Goal: Transaction & Acquisition: Purchase product/service

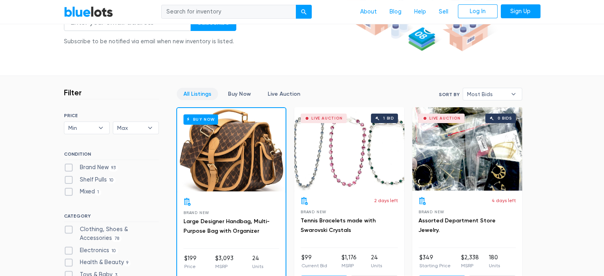
scroll to position [212, 0]
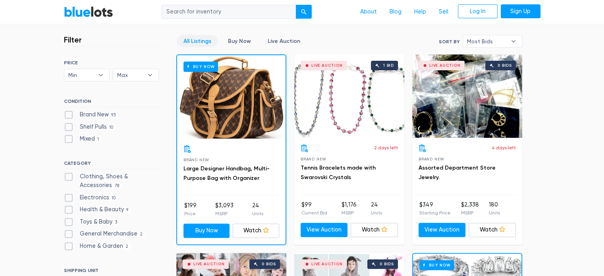
click at [67, 127] on label "Shelf Pulls 10" at bounding box center [90, 127] width 52 height 9
click at [67, 127] on Pulls"] "Shelf Pulls 10" at bounding box center [66, 125] width 5 height 5
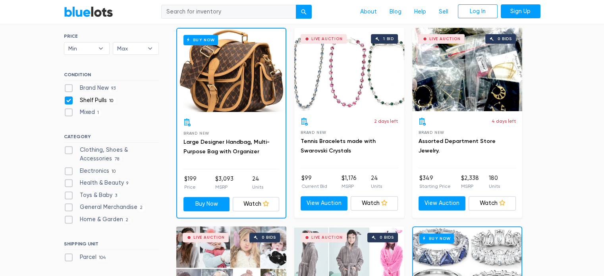
scroll to position [291, 0]
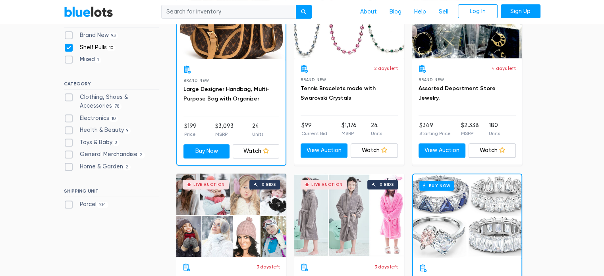
click at [70, 45] on label "Shelf Pulls 10" at bounding box center [90, 47] width 52 height 9
click at [69, 45] on Pulls"] "Shelf Pulls 10" at bounding box center [66, 45] width 5 height 5
checkbox Pulls"] "false"
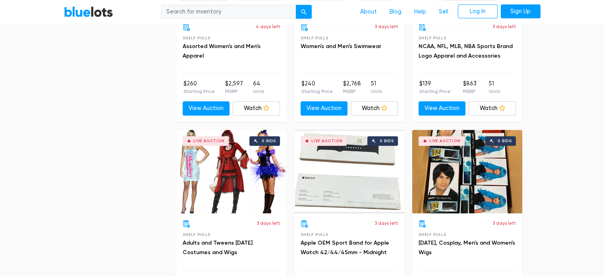
scroll to position [584, 0]
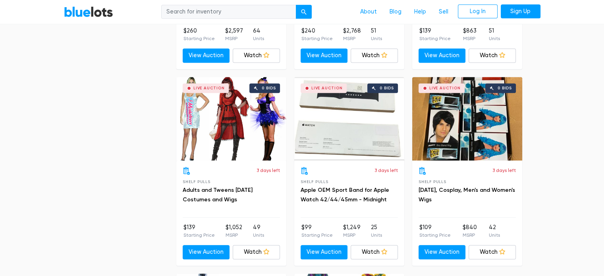
click at [361, 127] on div "Live Auction 0 bids" at bounding box center [349, 118] width 110 height 83
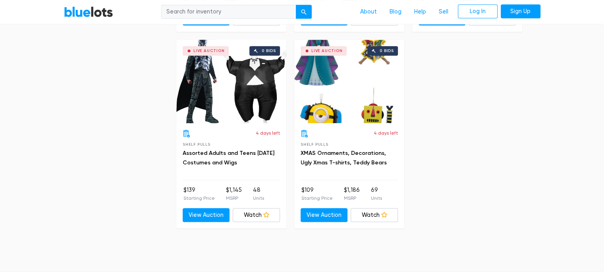
scroll to position [796, 0]
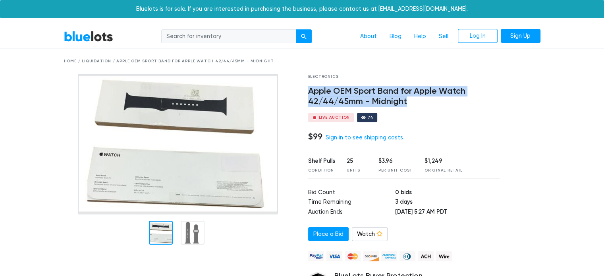
drag, startPoint x: 309, startPoint y: 91, endPoint x: 479, endPoint y: 97, distance: 170.2
click at [483, 100] on h4 "Apple OEM Sport Band for Apple Watch 42/44/45mm - Midnight" at bounding box center [404, 96] width 192 height 21
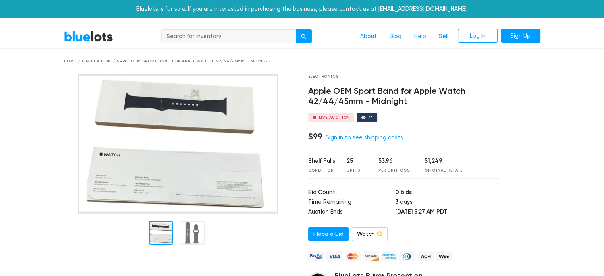
drag, startPoint x: 455, startPoint y: 90, endPoint x: 512, endPoint y: 116, distance: 62.4
click at [512, 116] on div at bounding box center [526, 199] width 41 height 250
drag, startPoint x: 414, startPoint y: 91, endPoint x: 352, endPoint y: 99, distance: 62.0
click at [352, 99] on h4 "Apple OEM Sport Band for Apple Watch 42/44/45mm - Midnight" at bounding box center [404, 96] width 192 height 21
click at [409, 109] on div "Electronics Apple OEM Sport Band for Apple Watch 42/44/45mm - Midnight Live Auc…" at bounding box center [404, 199] width 204 height 250
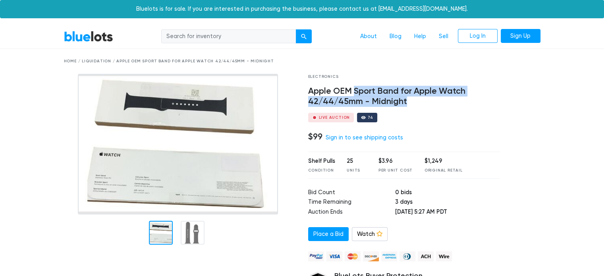
drag, startPoint x: 354, startPoint y: 91, endPoint x: 420, endPoint y: 105, distance: 66.5
click at [420, 105] on h4 "Apple OEM Sport Band for Apple Watch 42/44/45mm - Midnight" at bounding box center [404, 96] width 192 height 21
copy h4 "Sport Band for Apple Watch 42/44/45mm - Midnight"
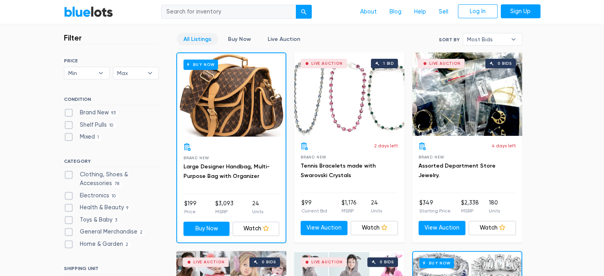
scroll to position [214, 0]
click at [72, 110] on label "Brand New 93" at bounding box center [91, 112] width 54 height 9
click at [69, 110] on New"] "Brand New 93" at bounding box center [66, 110] width 5 height 5
checkbox New"] "true"
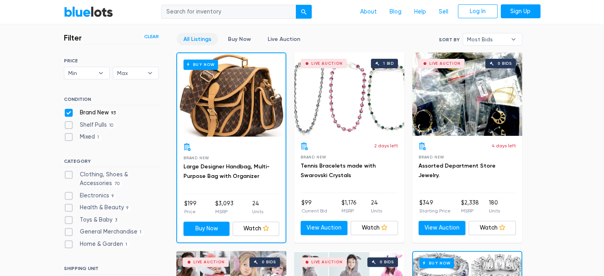
click at [68, 191] on label "Electronics 9" at bounding box center [90, 195] width 52 height 9
click at [68, 191] on input "Electronics 9" at bounding box center [66, 193] width 5 height 5
checkbox input "true"
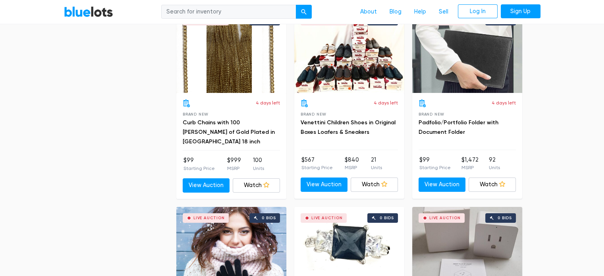
scroll to position [2756, 0]
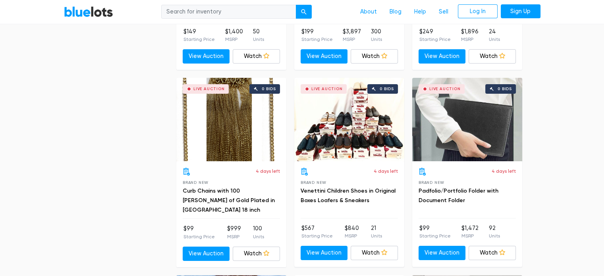
click at [218, 148] on div "Live Auction 0 bids" at bounding box center [231, 119] width 110 height 83
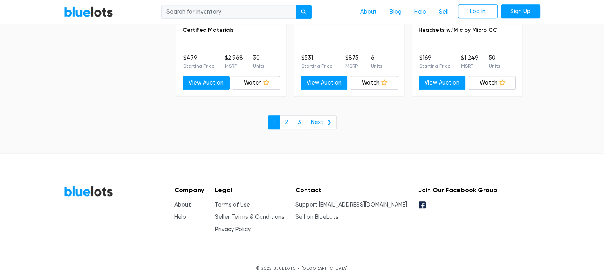
scroll to position [3519, 0]
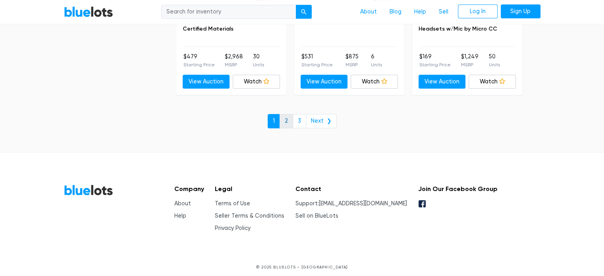
click at [293, 114] on link "2" at bounding box center [287, 121] width 14 height 14
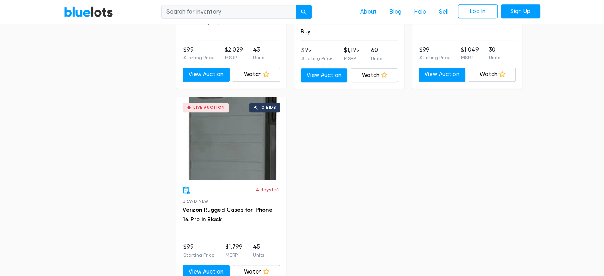
scroll to position [770, 0]
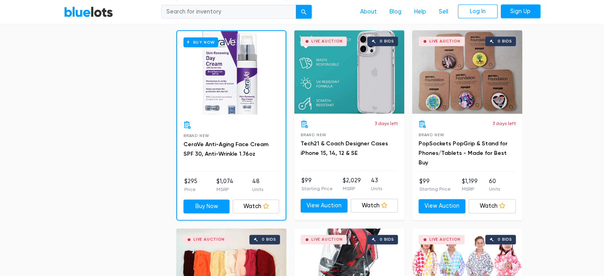
scroll to position [1033, 0]
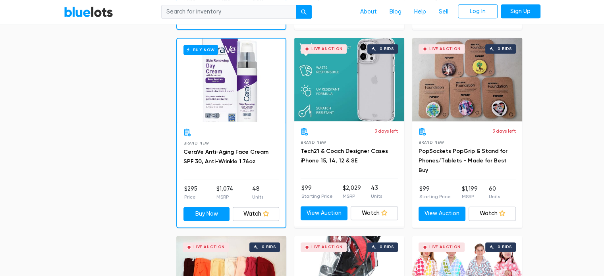
click at [237, 118] on div "Buy Now" at bounding box center [231, 80] width 108 height 83
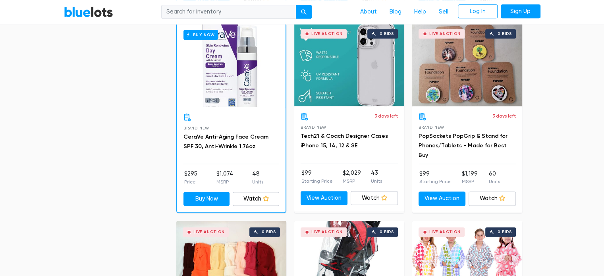
scroll to position [1086, 0]
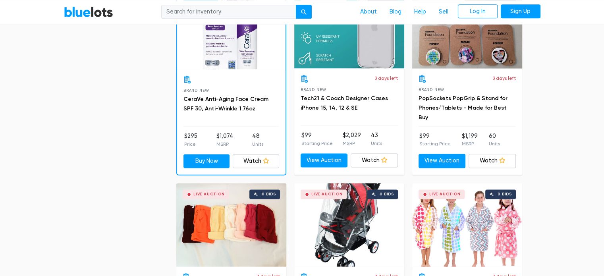
click at [221, 64] on div "Buy Now" at bounding box center [231, 27] width 108 height 83
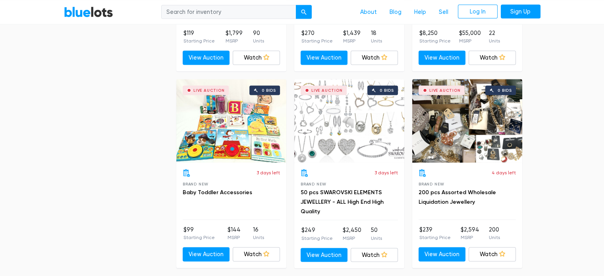
scroll to position [1589, 0]
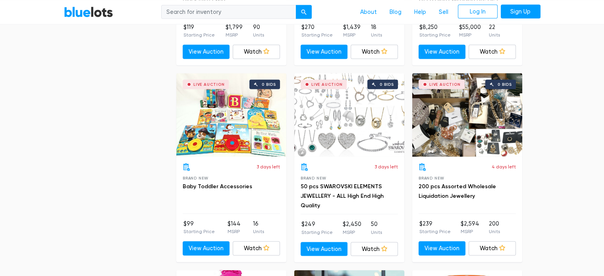
click at [250, 99] on div "Live Auction 0 bids" at bounding box center [231, 114] width 110 height 83
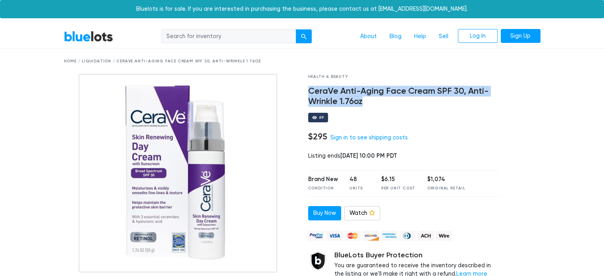
drag, startPoint x: 362, startPoint y: 103, endPoint x: 306, endPoint y: 91, distance: 57.2
click at [306, 91] on div "Health & Beauty CeraVe Anti-Aging Face Cream SPF 30, Anti-Wrinkle 1.76oz 69 $29…" at bounding box center [404, 190] width 204 height 233
copy h4 "CeraVe Anti-Aging Face Cream SPF 30, Anti-Wrinkle 1.76oz"
click at [477, 37] on link "Log In" at bounding box center [478, 36] width 40 height 14
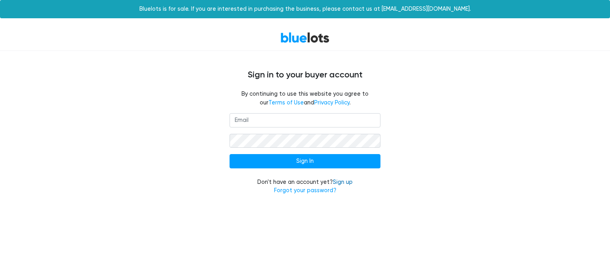
click at [347, 180] on link "Sign up" at bounding box center [343, 182] width 20 height 7
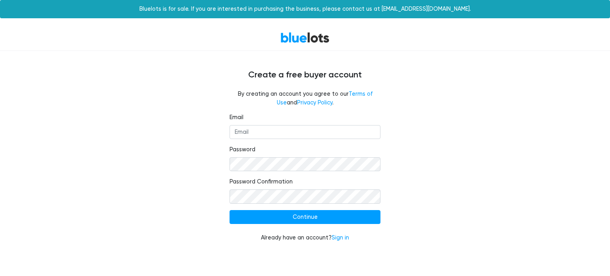
click at [306, 143] on form "Email Password Password Confirmation Continue Already have an account? Sign in" at bounding box center [305, 177] width 151 height 129
click at [301, 136] on input "Email" at bounding box center [305, 132] width 151 height 14
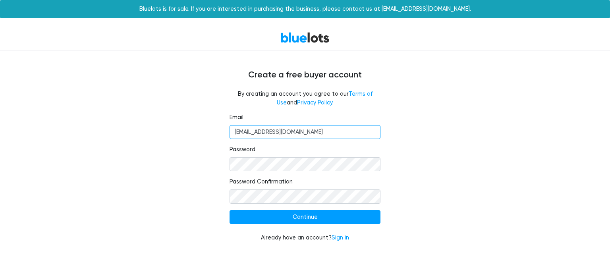
type input "ytcc06@yahoo.com"
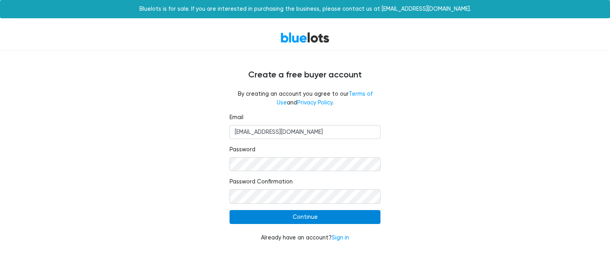
click at [318, 219] on input "Continue" at bounding box center [305, 217] width 151 height 14
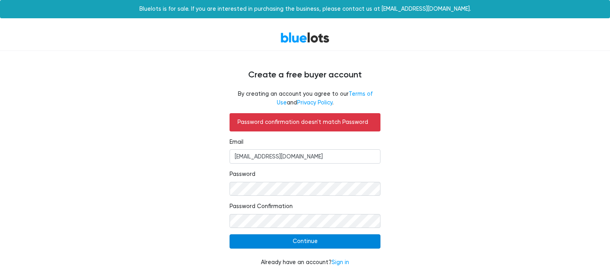
click at [291, 238] on input "Continue" at bounding box center [305, 241] width 151 height 14
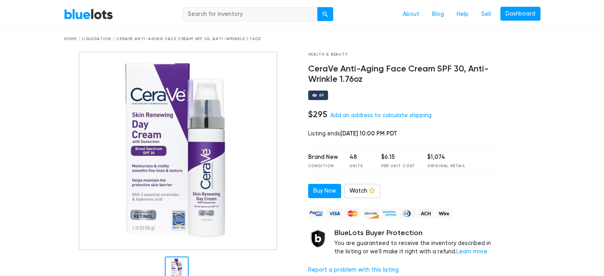
scroll to position [26, 0]
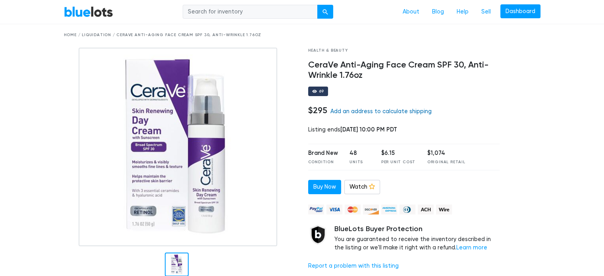
click at [372, 111] on link "Add an address to calculate shipping" at bounding box center [381, 111] width 101 height 7
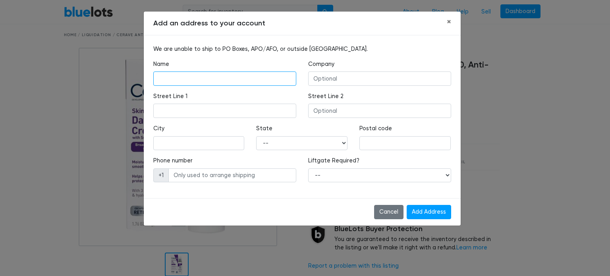
click at [214, 74] on input "text" at bounding box center [224, 79] width 143 height 14
type input "T"
type input "[PERSON_NAME]"
type input "YTCC LLC"
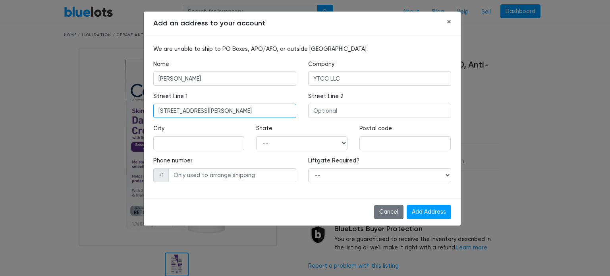
type input "[STREET_ADDRESS][PERSON_NAME]"
type input "Fair Lawn"
select select "NJ"
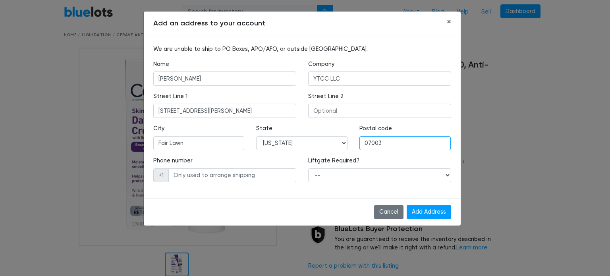
type input "07003"
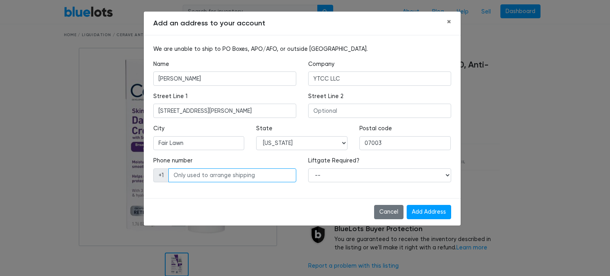
click at [198, 172] on input "text" at bounding box center [232, 175] width 128 height 14
type input "9"
type input "8622767989"
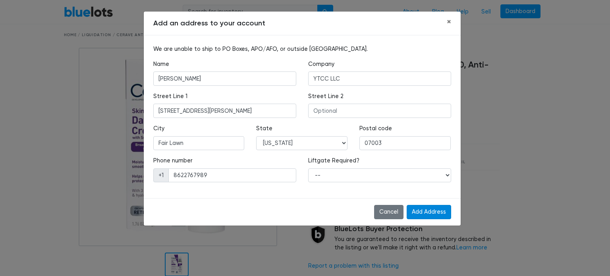
click at [427, 210] on input "Add Address" at bounding box center [429, 212] width 44 height 14
click at [396, 161] on div "Liftgate Required? -- Yes No" at bounding box center [379, 170] width 143 height 26
click at [391, 170] on select "-- Yes No" at bounding box center [379, 175] width 143 height 14
select select "1"
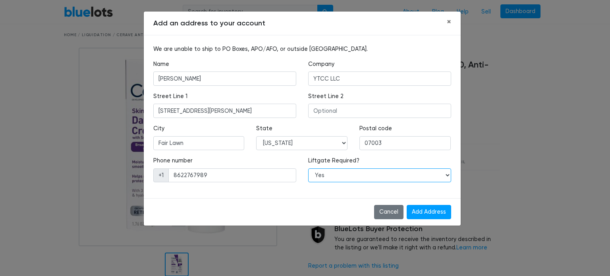
click at [308, 168] on select "-- Yes No" at bounding box center [379, 175] width 143 height 14
click at [429, 210] on input "Add Address" at bounding box center [429, 212] width 44 height 14
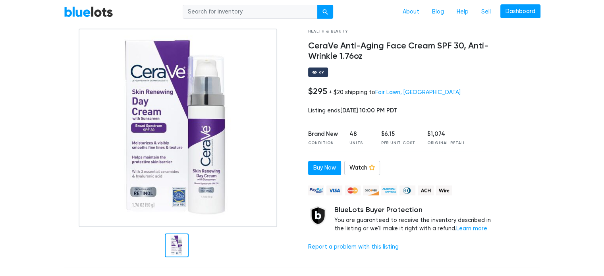
scroll to position [53, 0]
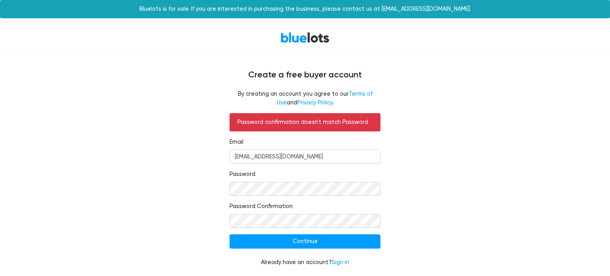
click at [345, 258] on div "Already have an account? Sign in" at bounding box center [305, 262] width 151 height 9
click at [344, 261] on link "Sign in" at bounding box center [340, 262] width 17 height 7
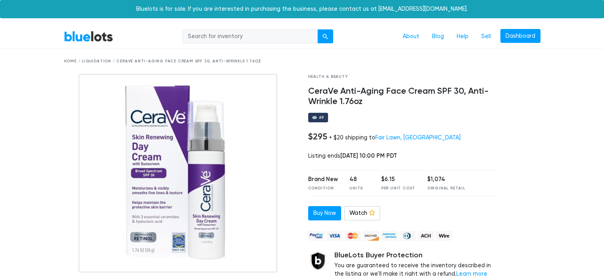
click at [236, 31] on input "search" at bounding box center [250, 36] width 135 height 14
type input "ytcc06"
click at [79, 52] on div "Home / Liquidation / CeraVe Anti-Aging Face Cream SPF 30, Anti-Wrinkle 1.76oz" at bounding box center [302, 61] width 489 height 25
click at [69, 60] on div "Home / Liquidation / CeraVe Anti-Aging Face Cream SPF 30, Anti-Wrinkle 1.76oz" at bounding box center [302, 61] width 477 height 6
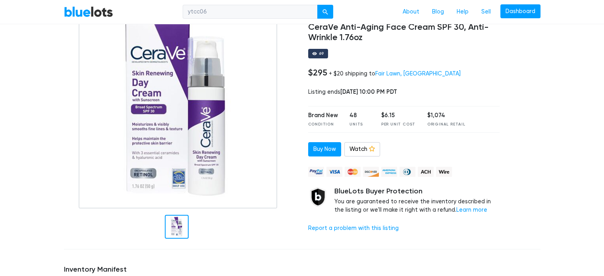
scroll to position [79, 0]
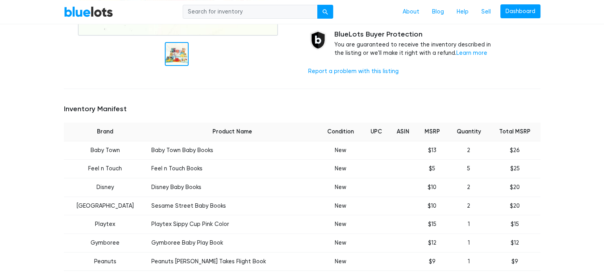
scroll to position [238, 0]
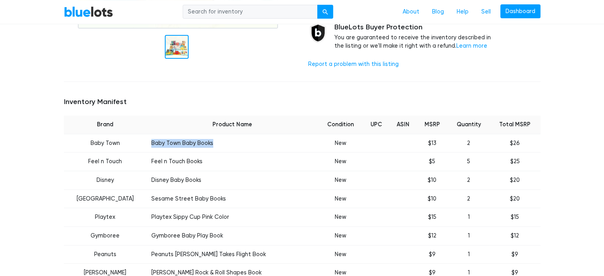
drag, startPoint x: 133, startPoint y: 145, endPoint x: 206, endPoint y: 150, distance: 72.9
click at [206, 150] on td "Baby Town Baby Books" at bounding box center [233, 143] width 172 height 19
drag, startPoint x: 184, startPoint y: 149, endPoint x: 181, endPoint y: 143, distance: 6.9
copy td "Baby Town Baby Books"
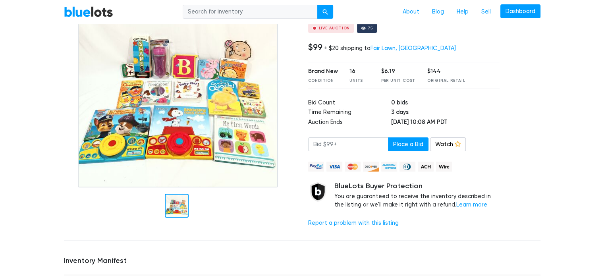
scroll to position [0, 0]
